Goal: Transaction & Acquisition: Purchase product/service

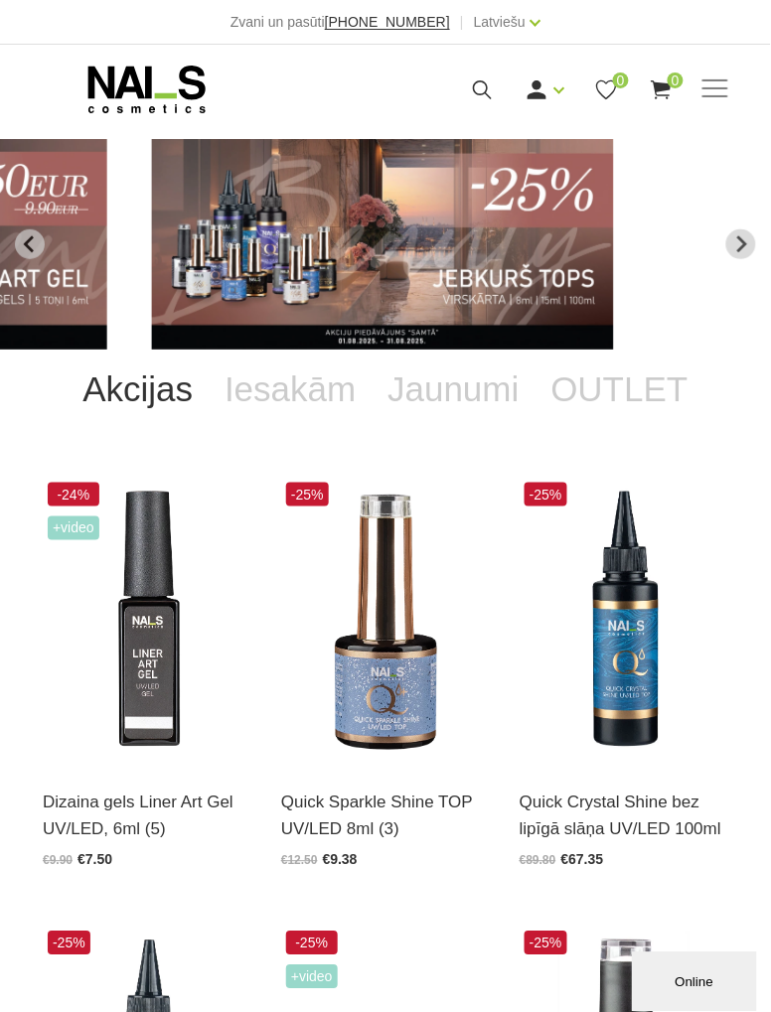
click at [720, 87] on span at bounding box center [715, 88] width 26 height 2
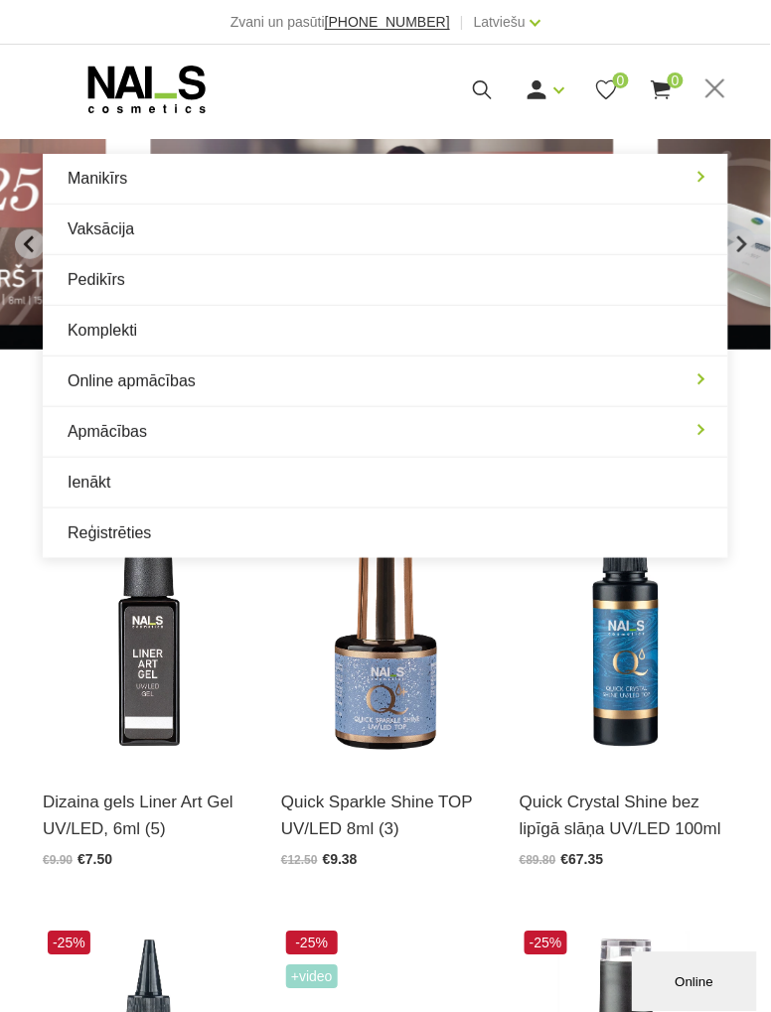
click at [97, 180] on link "Manikīrs" at bounding box center [385, 179] width 685 height 50
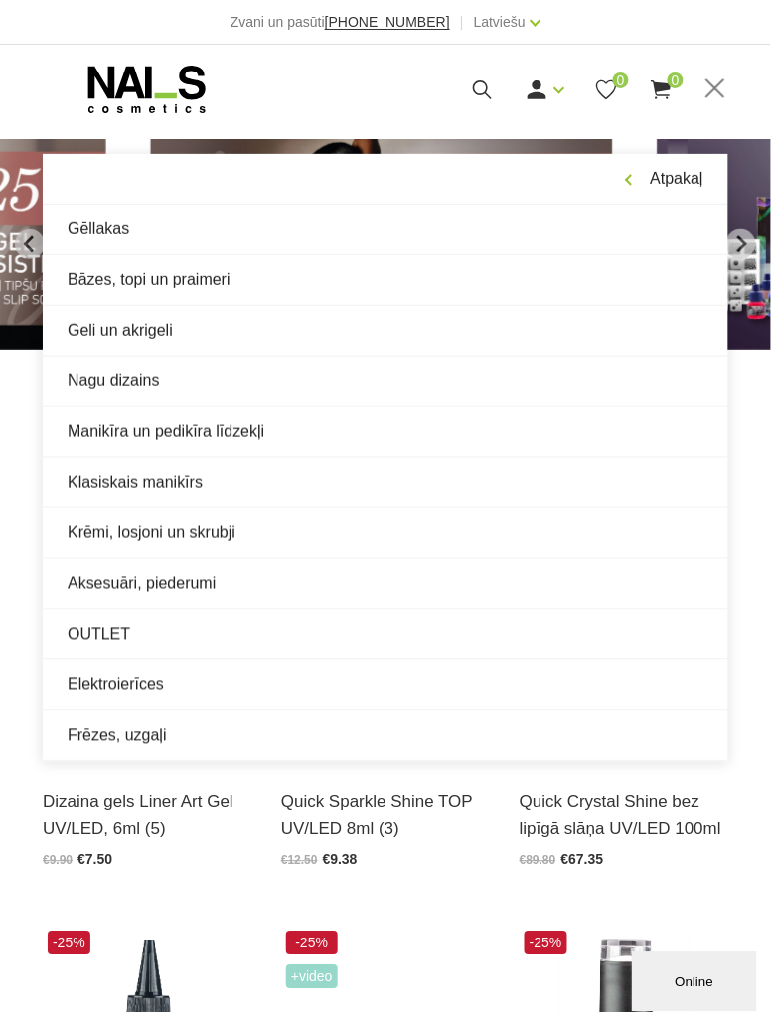
click at [109, 437] on link "Manikīra un pedikīra līdzekļi" at bounding box center [385, 432] width 685 height 50
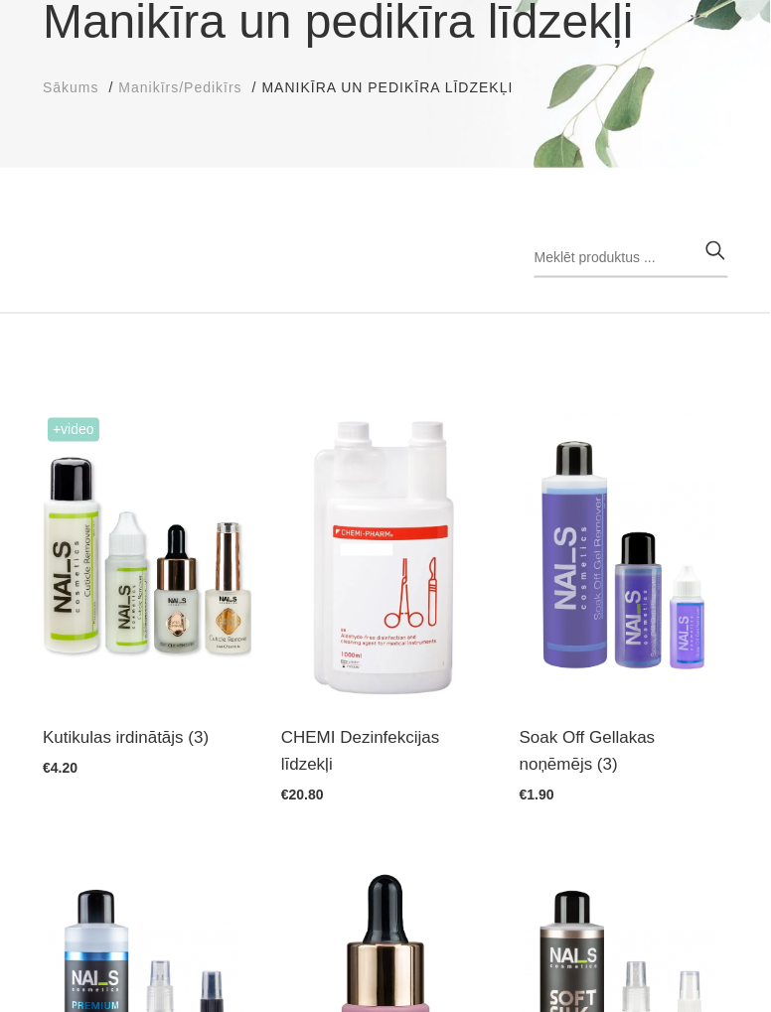
scroll to position [204, 0]
click at [149, 630] on img at bounding box center [147, 555] width 209 height 287
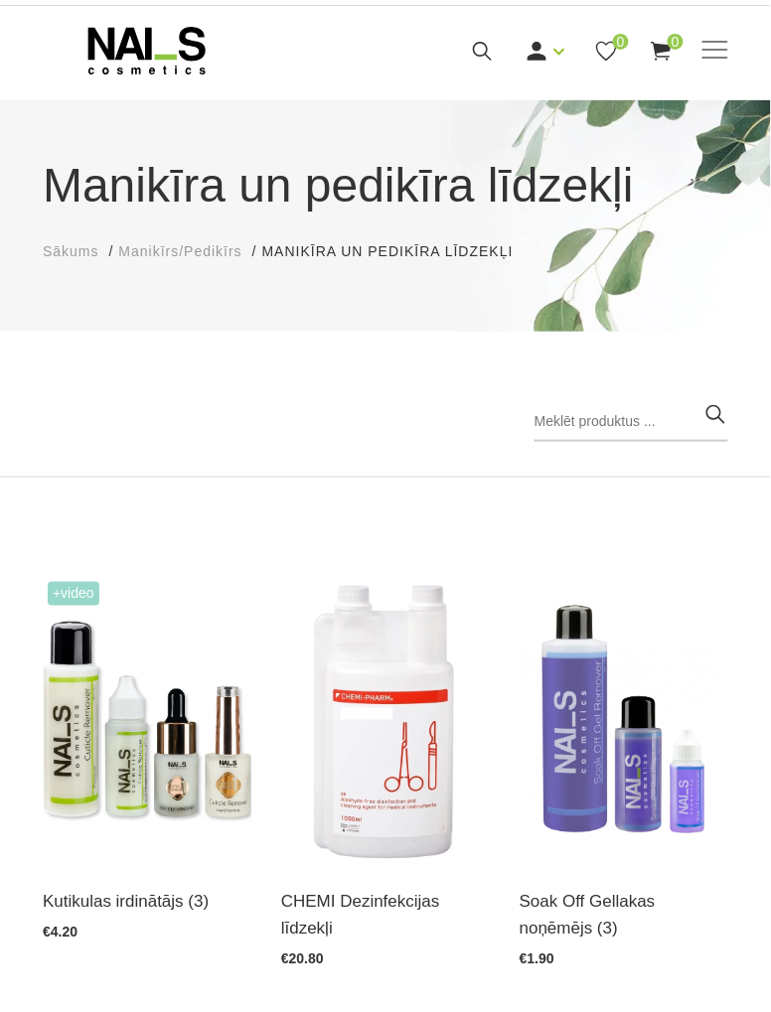
scroll to position [0, 0]
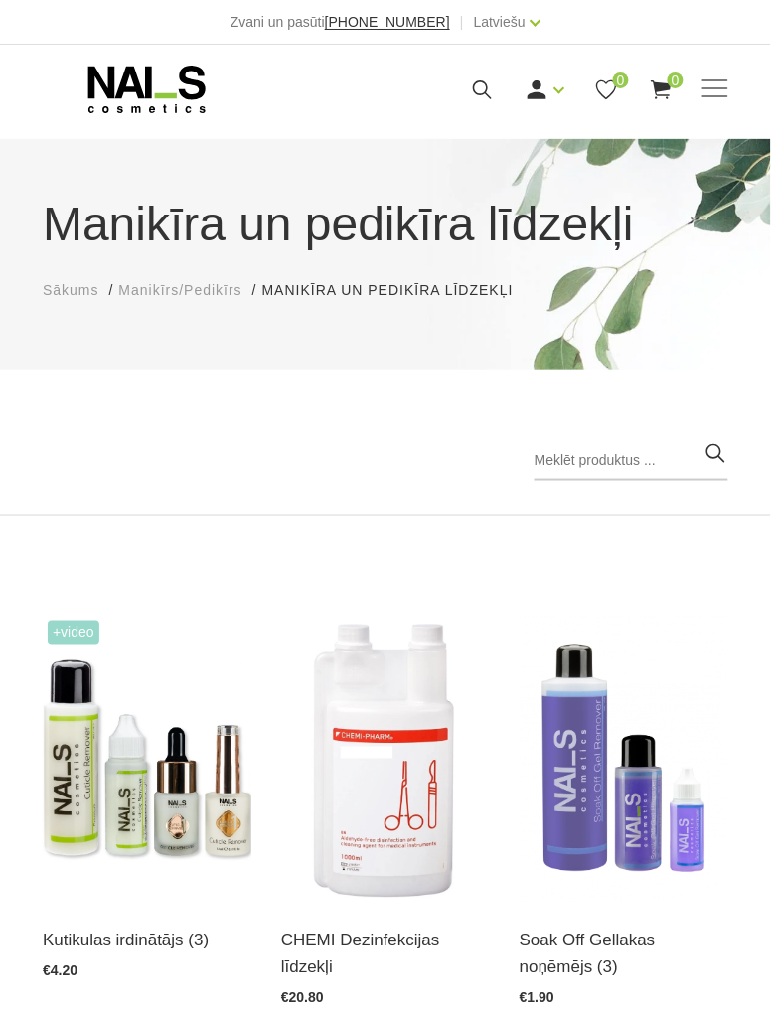
click at [723, 89] on span at bounding box center [715, 88] width 26 height 2
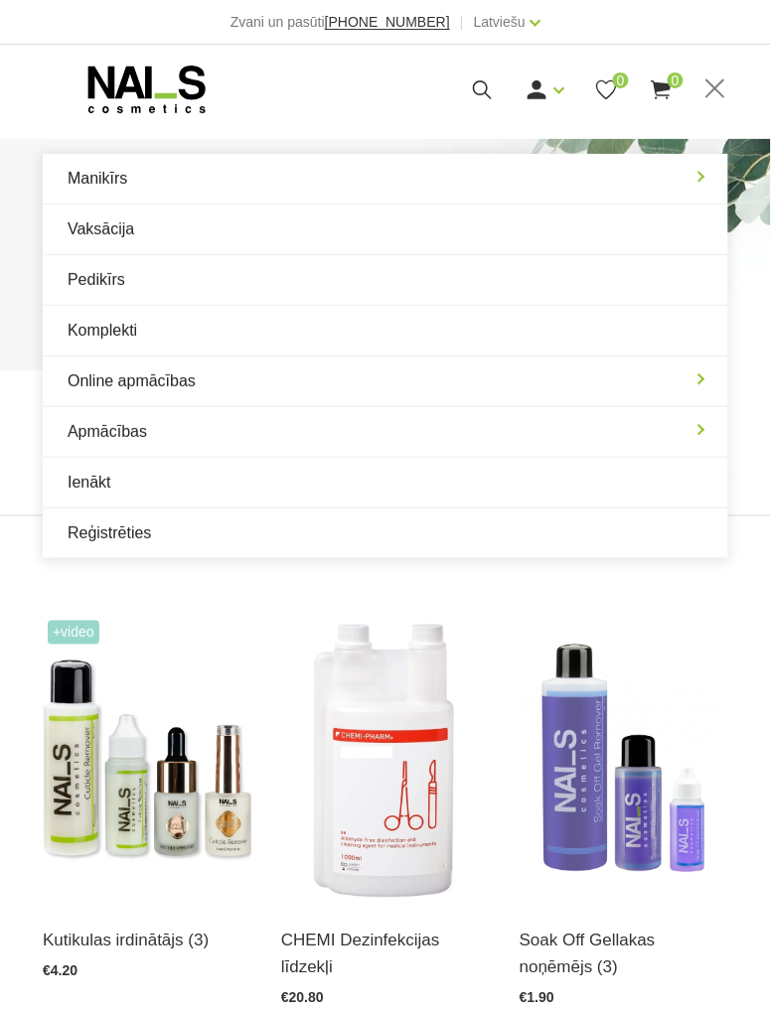
click at [112, 287] on link "Pedikīrs" at bounding box center [385, 280] width 685 height 50
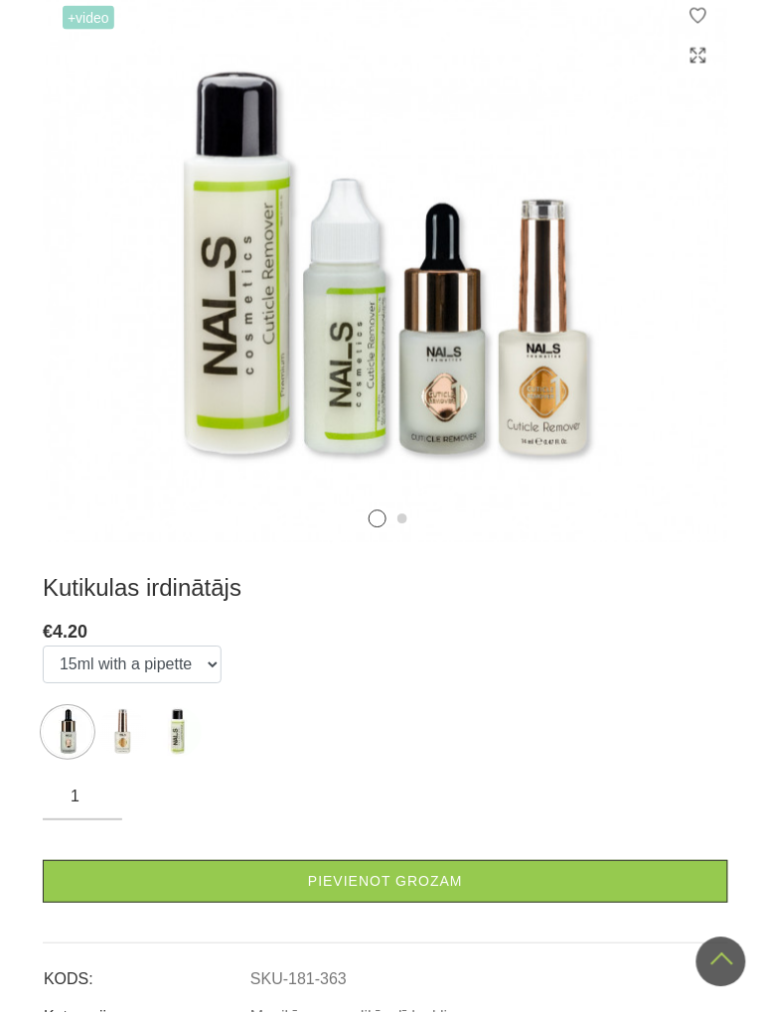
scroll to position [437, 0]
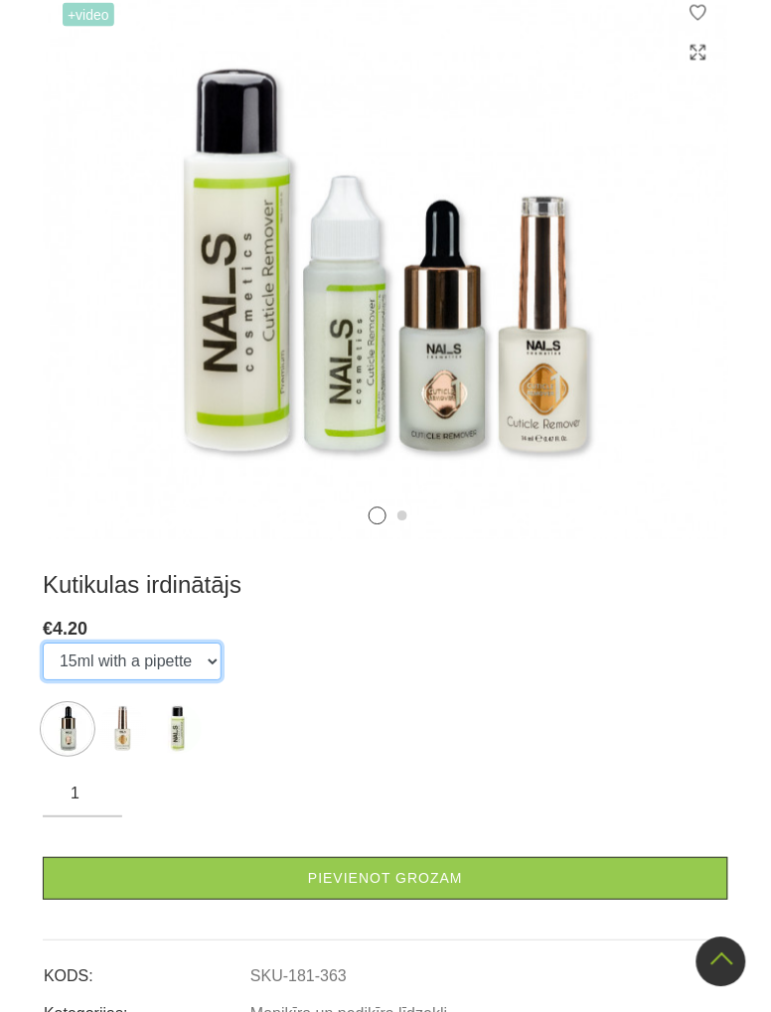
click at [213, 664] on select "15ml with a pipette 15ml with a brush 100ml" at bounding box center [132, 663] width 179 height 38
click at [43, 644] on select "15ml with a pipette 15ml with a brush 100ml" at bounding box center [132, 663] width 179 height 38
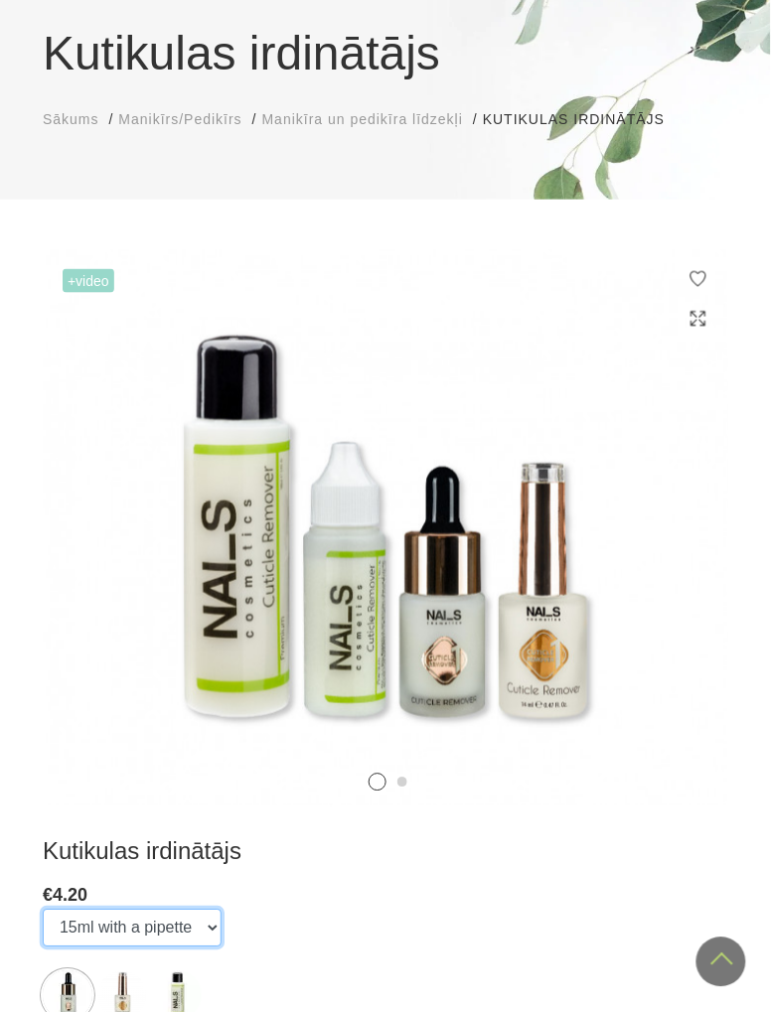
scroll to position [0, 0]
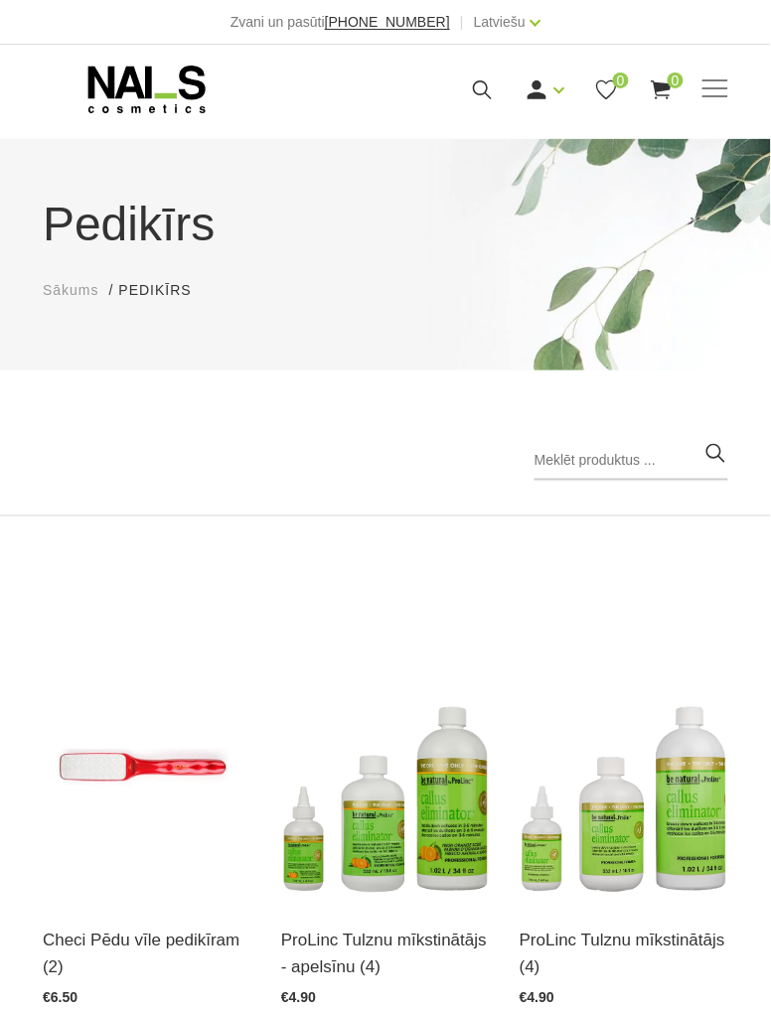
click at [724, 87] on span at bounding box center [715, 88] width 26 height 2
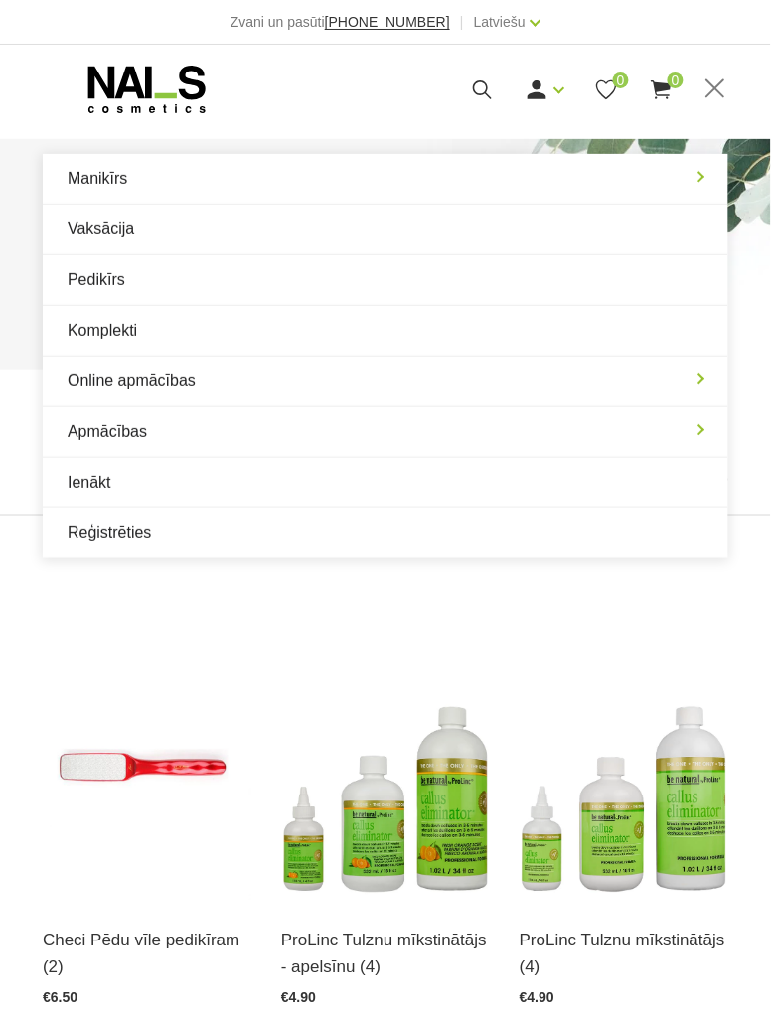
click at [123, 326] on link "Komplekti" at bounding box center [385, 331] width 685 height 50
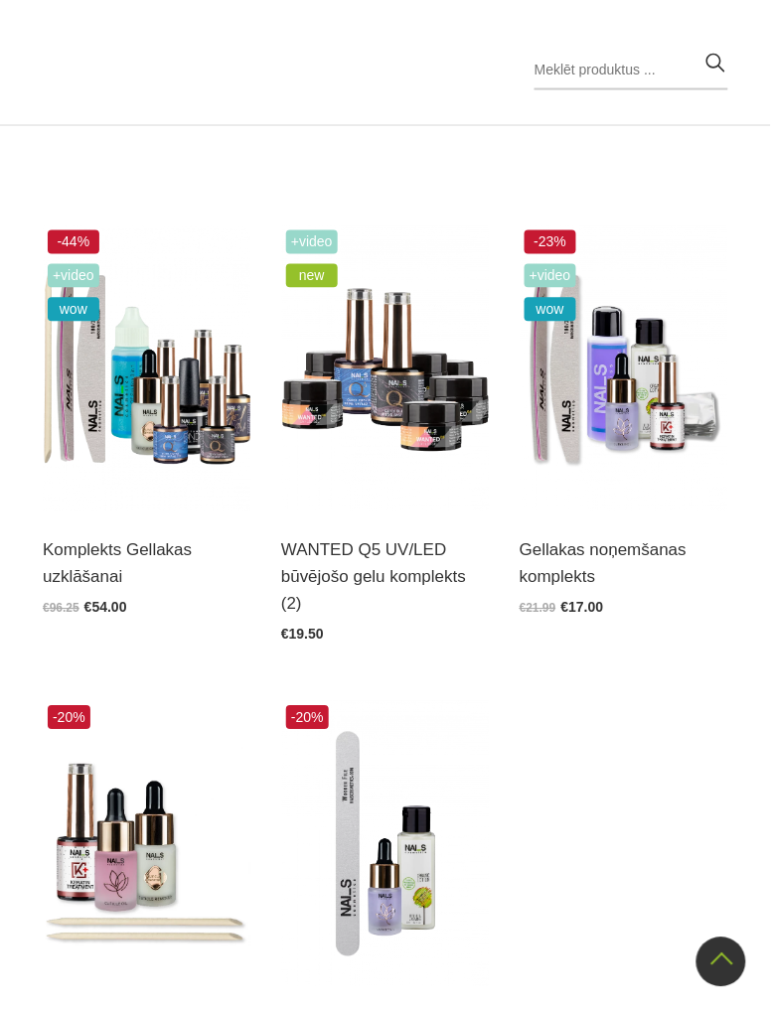
scroll to position [381, 0]
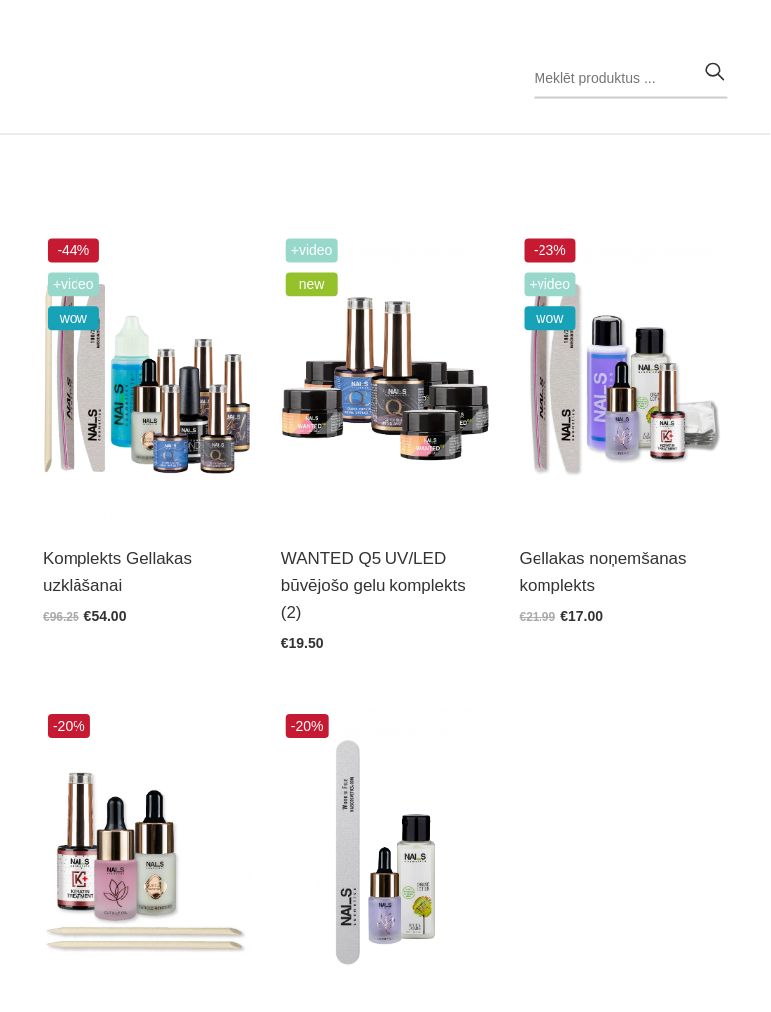
click at [601, 435] on img at bounding box center [624, 377] width 209 height 287
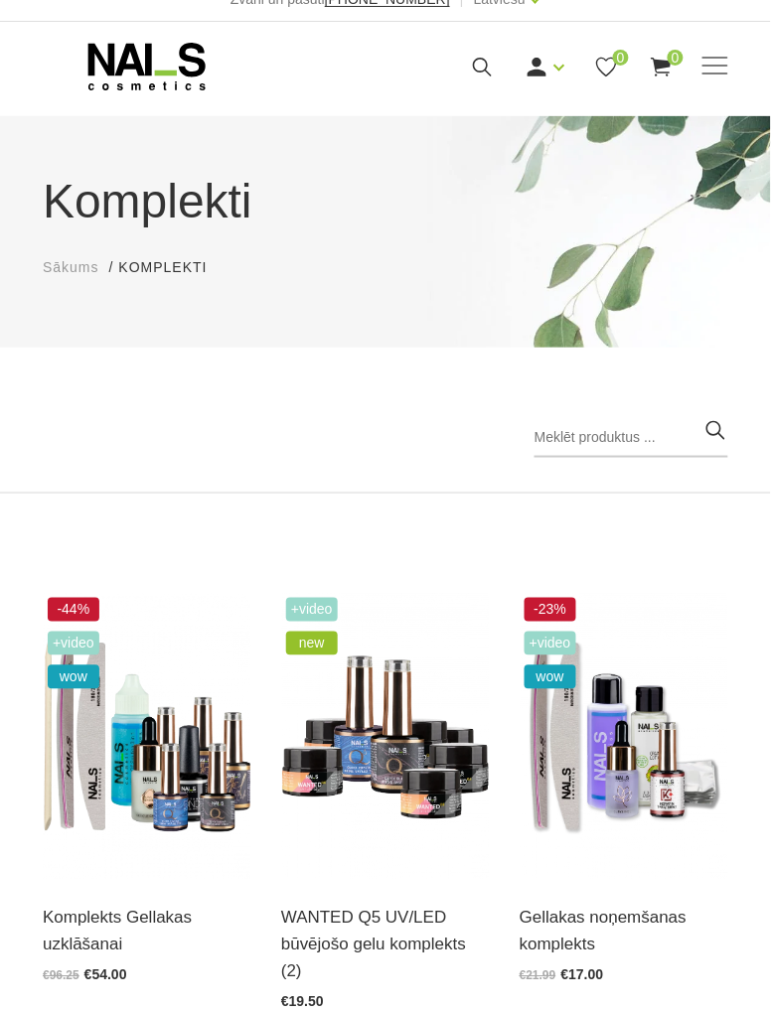
scroll to position [0, 0]
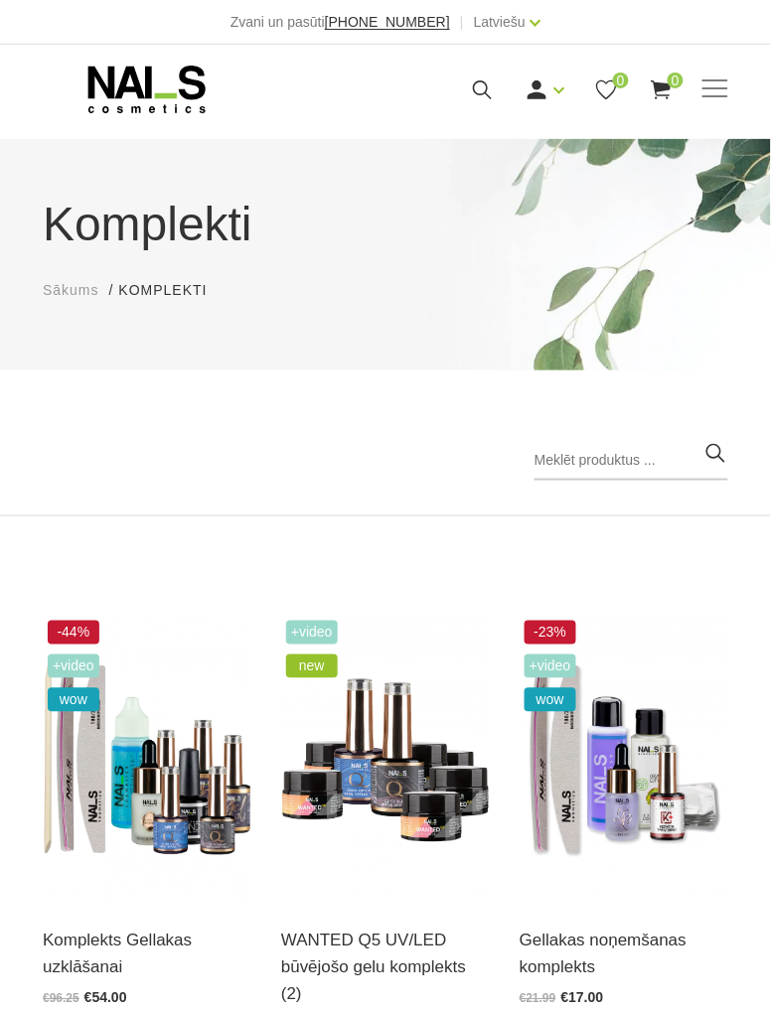
click at [720, 87] on span at bounding box center [715, 88] width 26 height 2
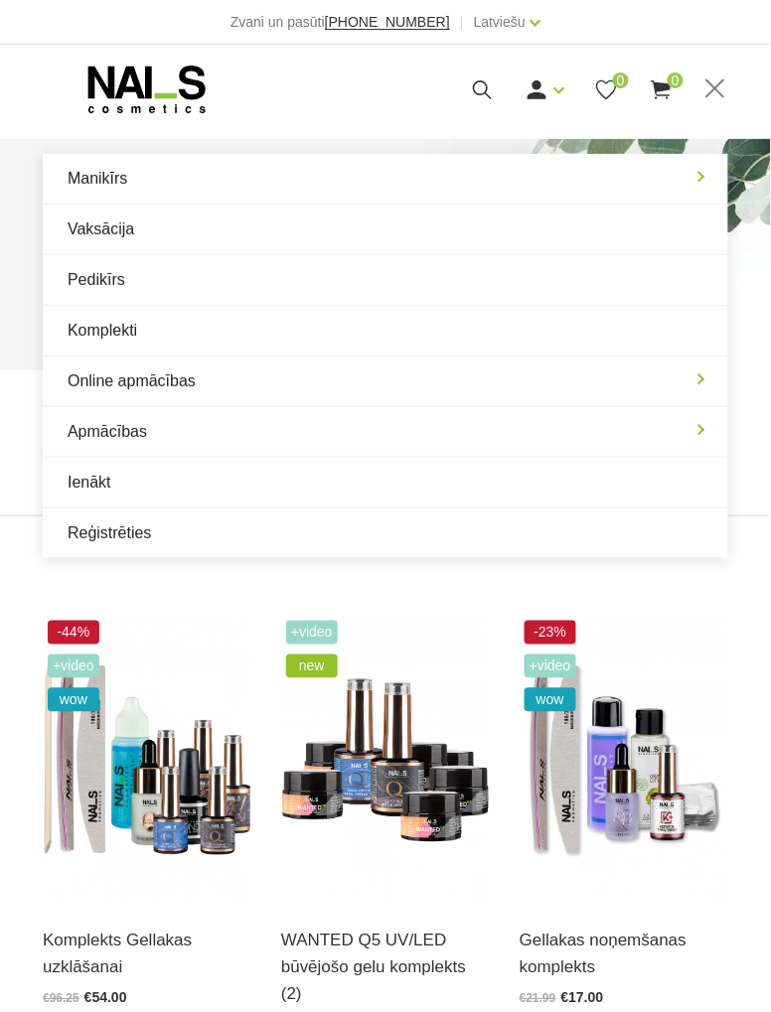
click at [717, 93] on span at bounding box center [715, 89] width 26 height 20
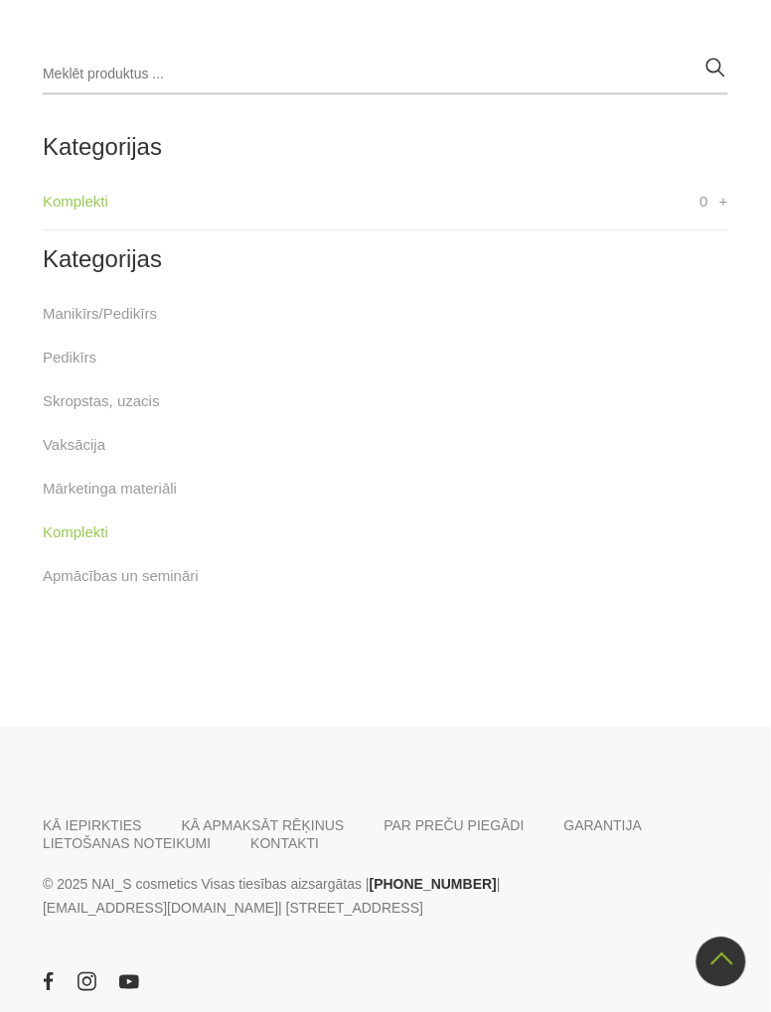
scroll to position [1693, 0]
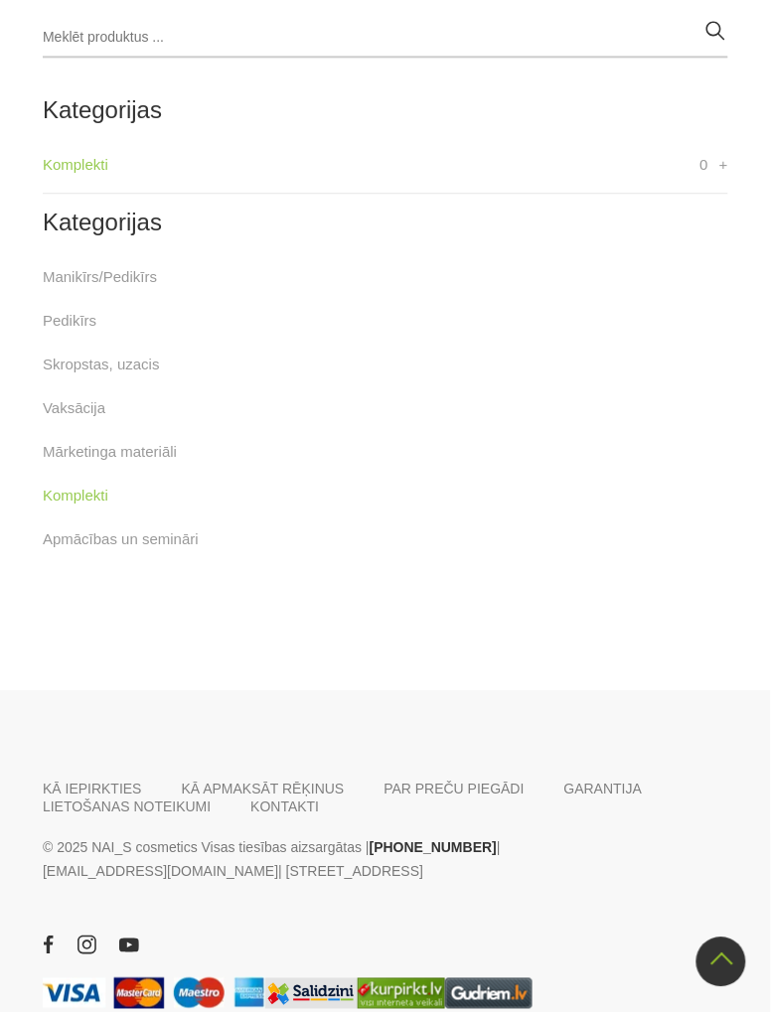
click at [716, 987] on link at bounding box center [721, 963] width 50 height 50
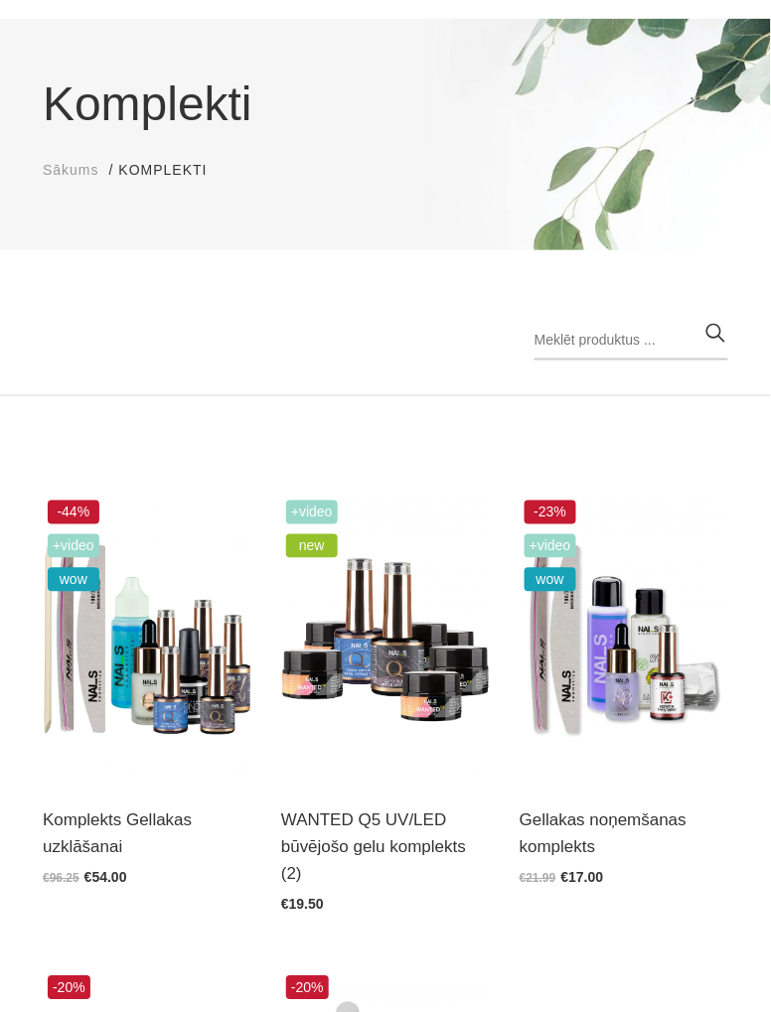
scroll to position [122, 0]
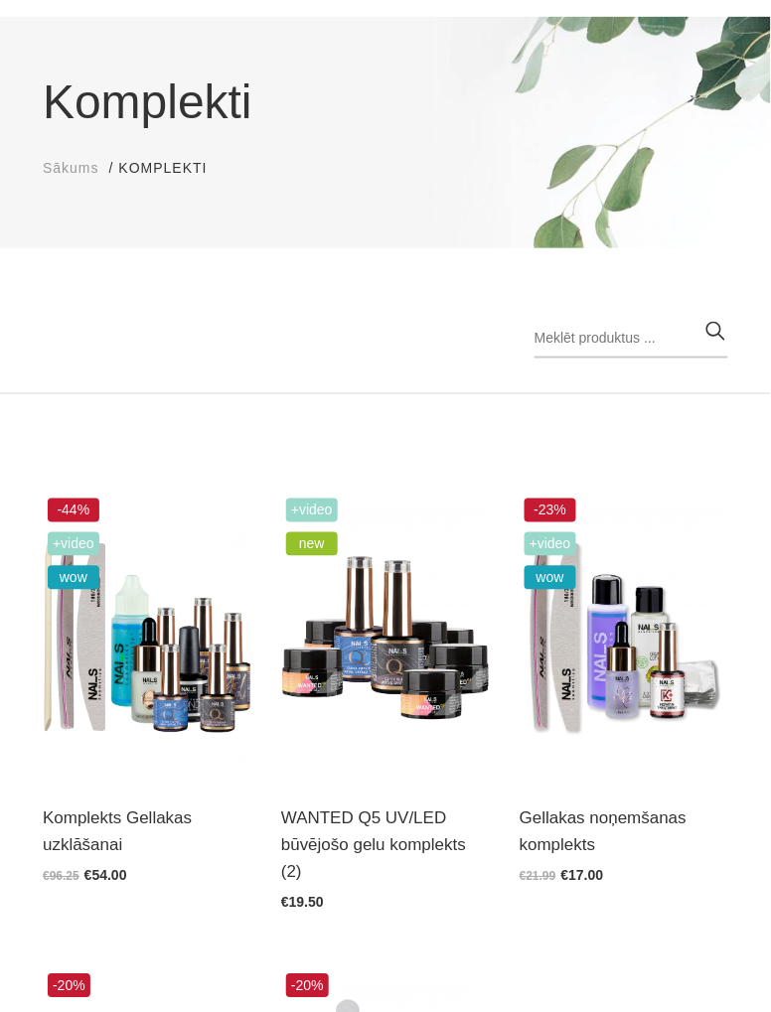
click at [630, 792] on div "Gellakas noņemšanas komplekts Atvērt un izvēlēties €21.99 €17.00" at bounding box center [624, 832] width 209 height 102
click at [590, 655] on img at bounding box center [624, 637] width 209 height 287
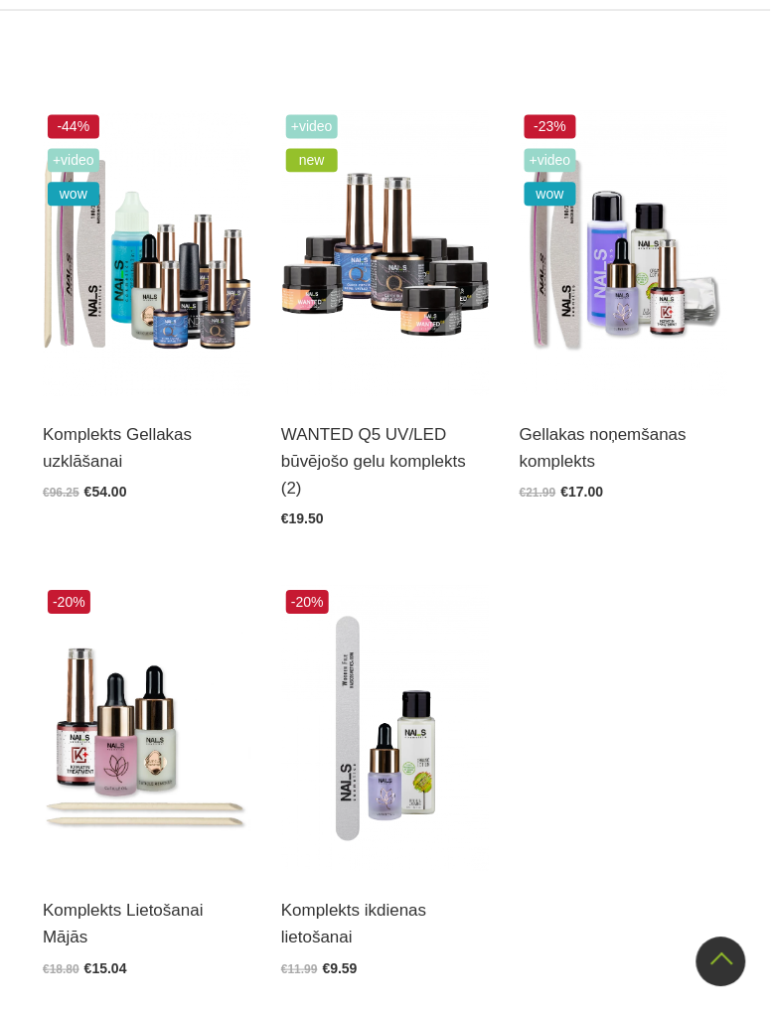
scroll to position [508, 0]
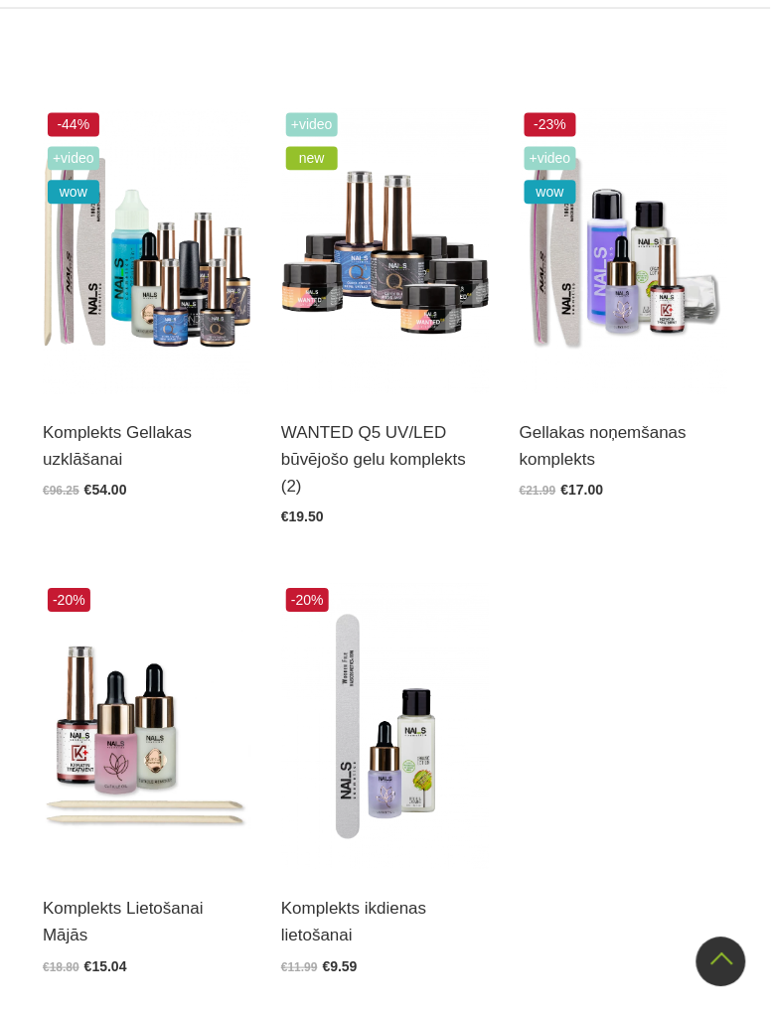
click at [125, 741] on img at bounding box center [147, 727] width 209 height 287
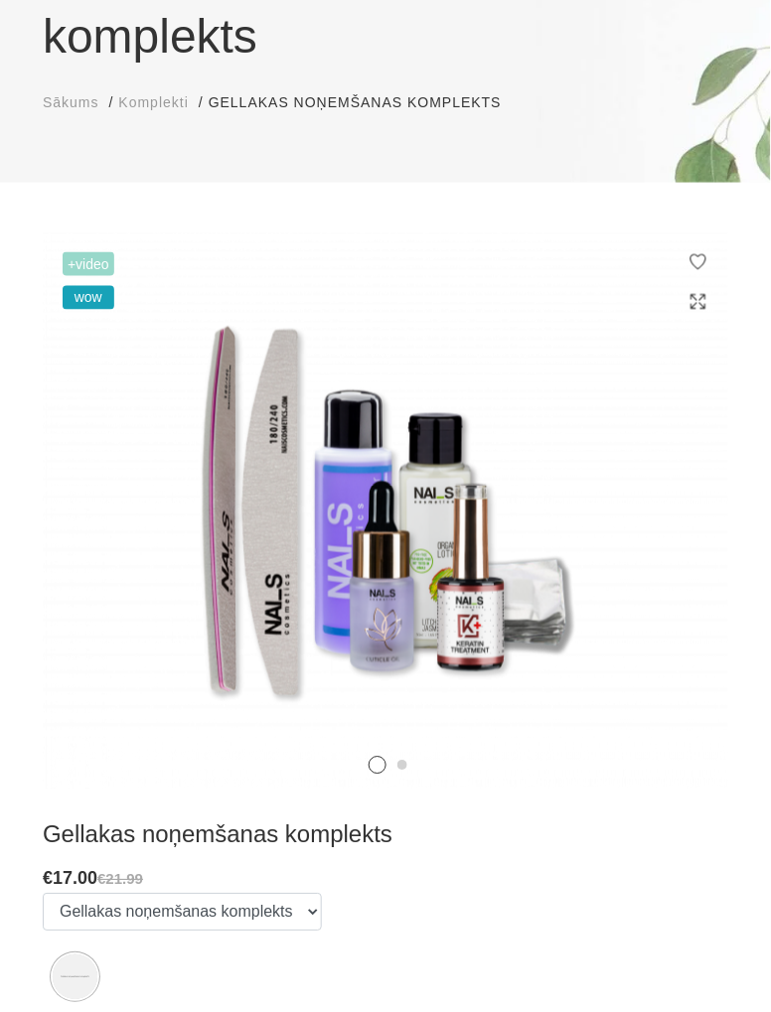
scroll to position [255, 0]
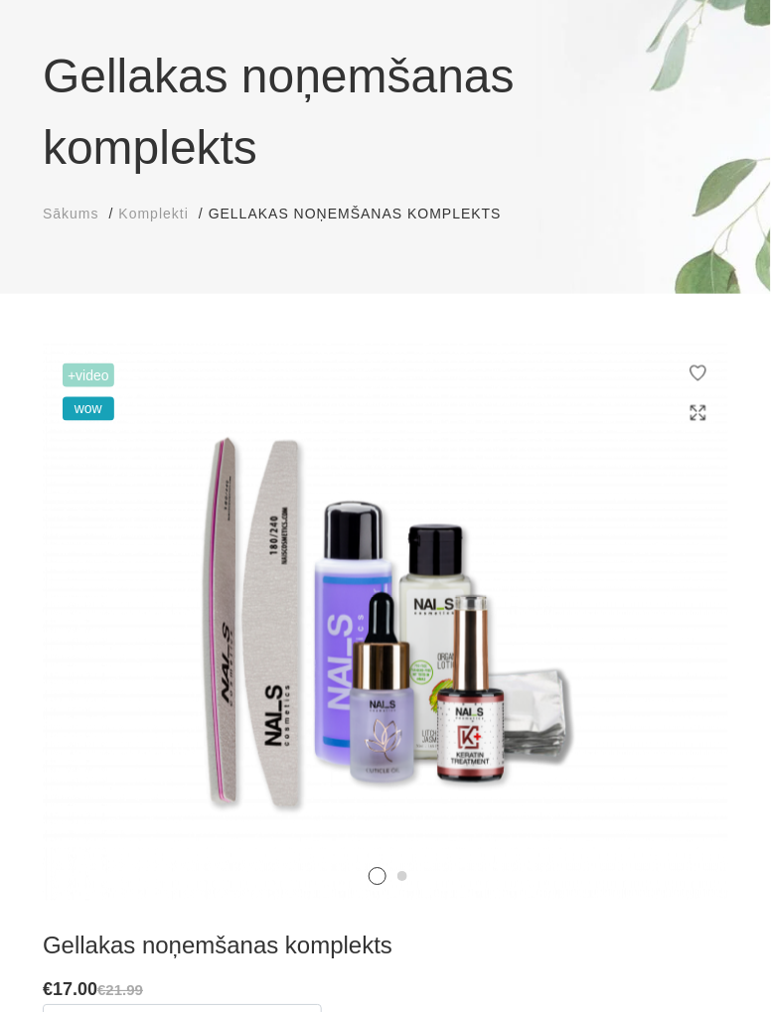
scroll to position [146, 0]
